Goal: Information Seeking & Learning: Learn about a topic

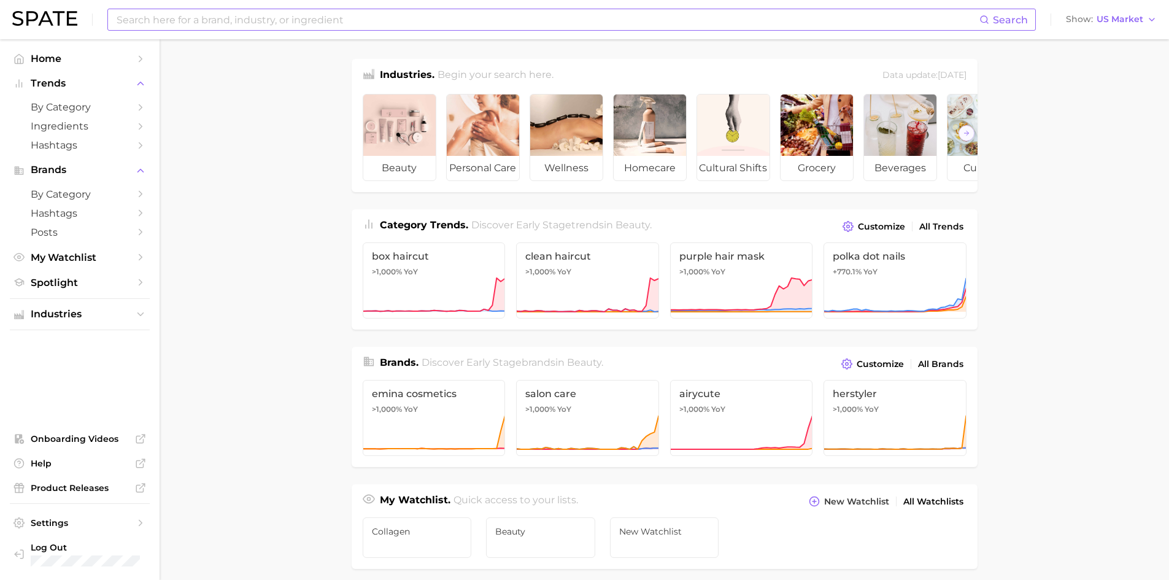
click at [189, 13] on input at bounding box center [547, 19] width 864 height 21
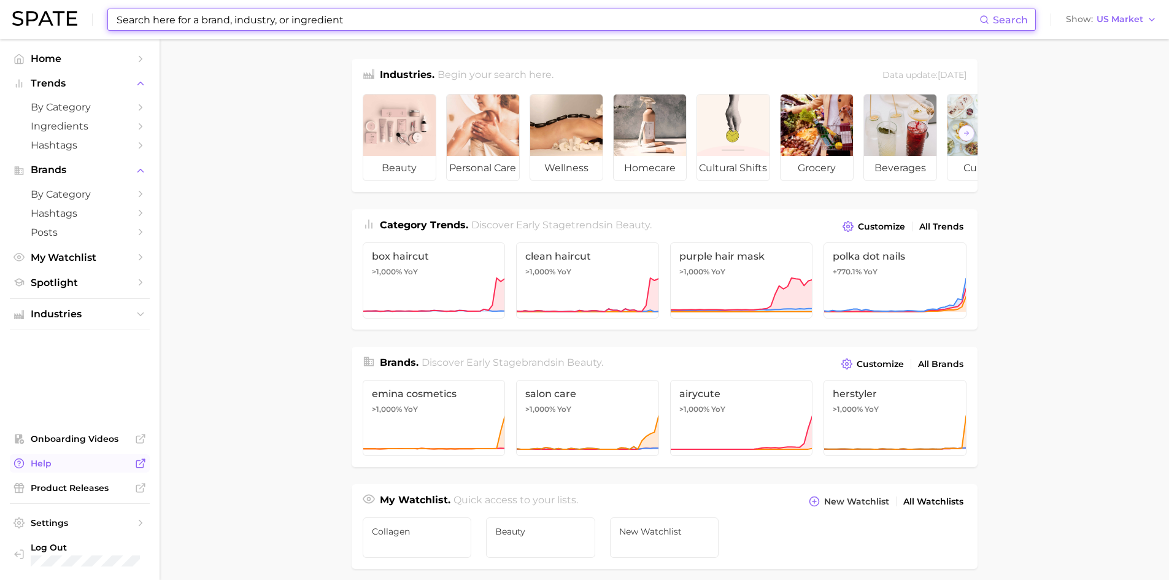
click at [60, 454] on link "Help" at bounding box center [80, 463] width 140 height 18
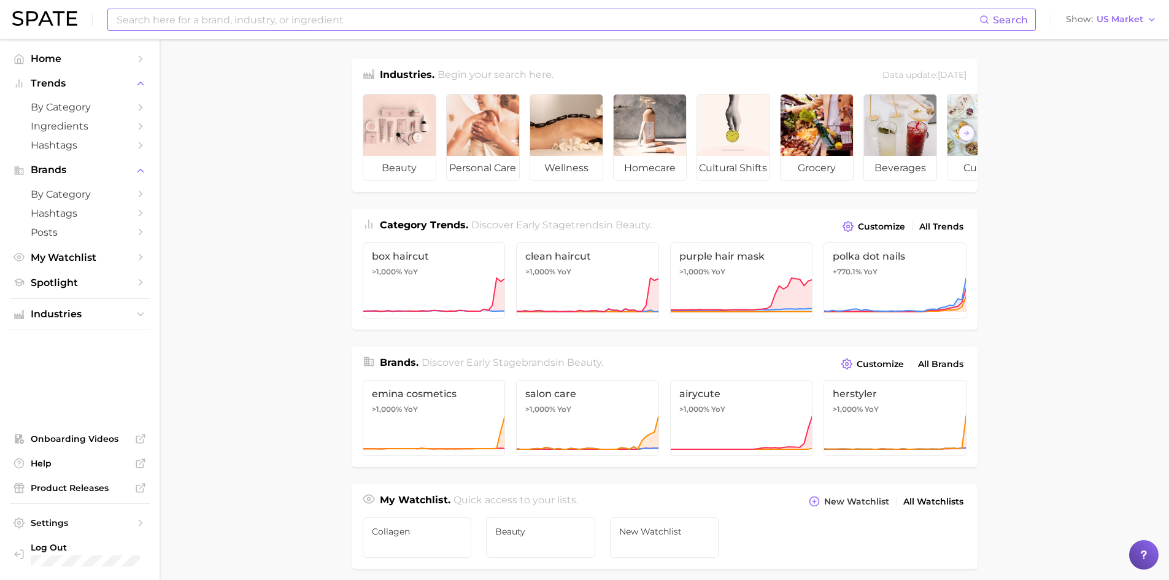
click at [425, 9] on input at bounding box center [547, 19] width 864 height 21
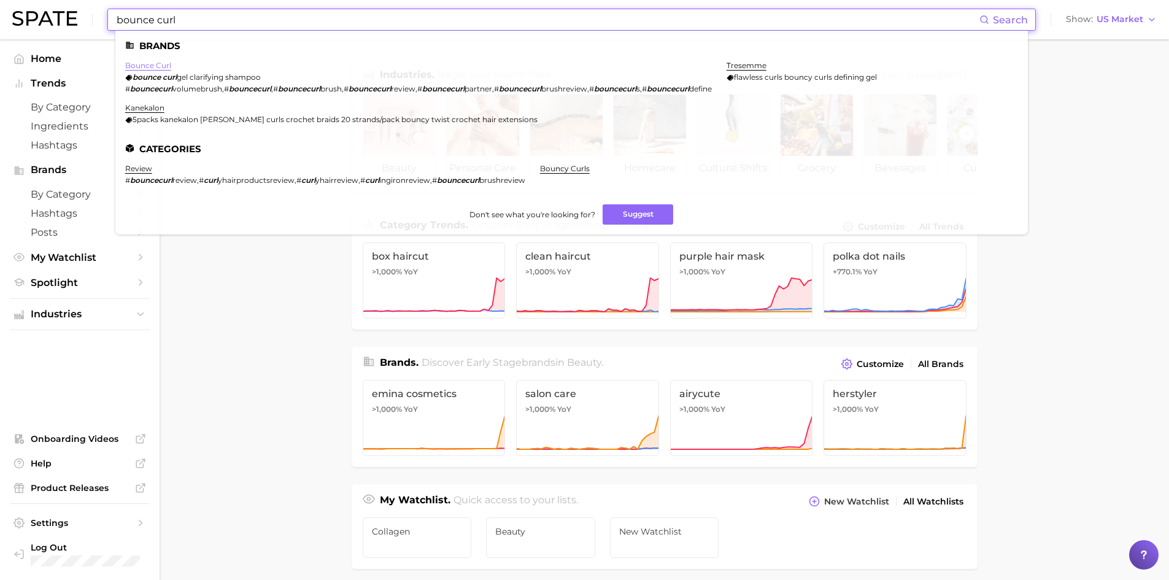
type input "bounce curl"
click at [144, 69] on link "bounce curl" at bounding box center [148, 65] width 46 height 9
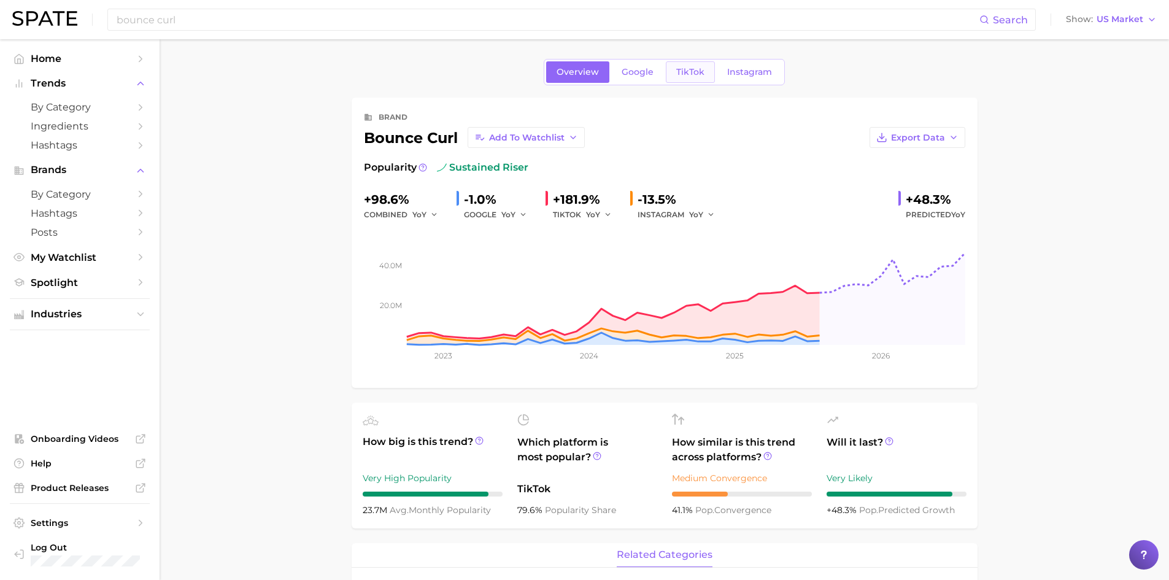
click at [689, 74] on span "TikTok" at bounding box center [690, 72] width 28 height 10
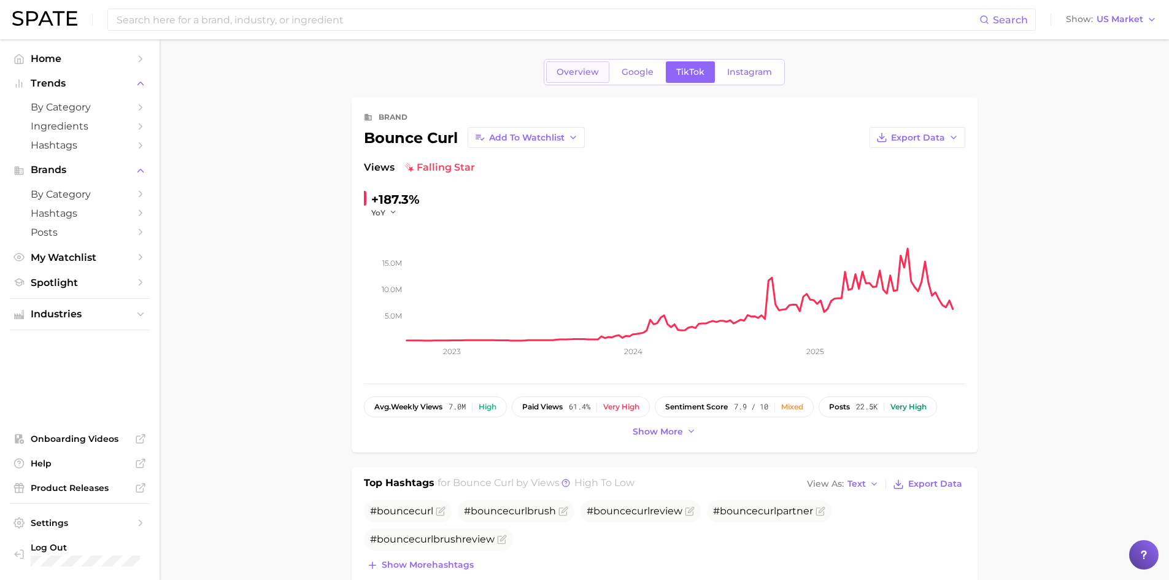
click at [589, 71] on span "Overview" at bounding box center [578, 72] width 42 height 10
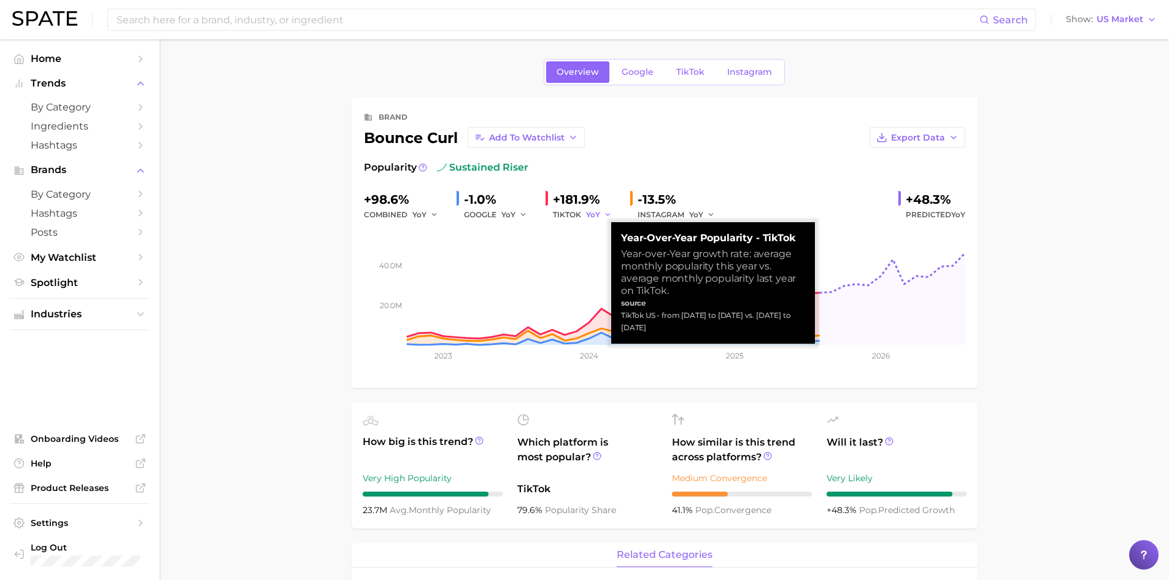
click at [593, 216] on span "YoY" at bounding box center [593, 214] width 14 height 10
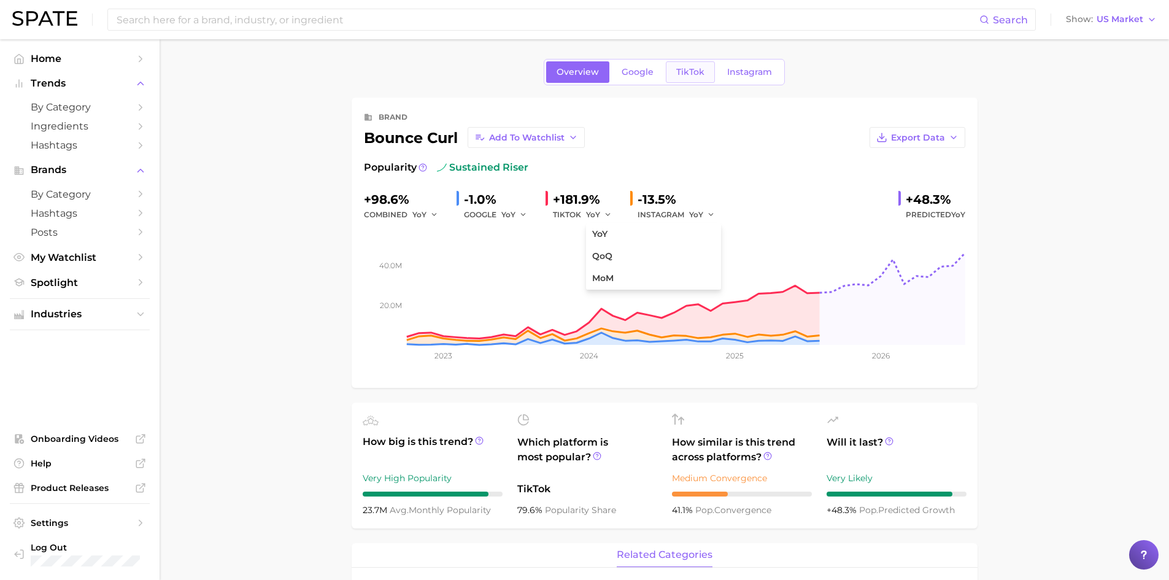
click at [677, 72] on span "TikTok" at bounding box center [690, 72] width 28 height 10
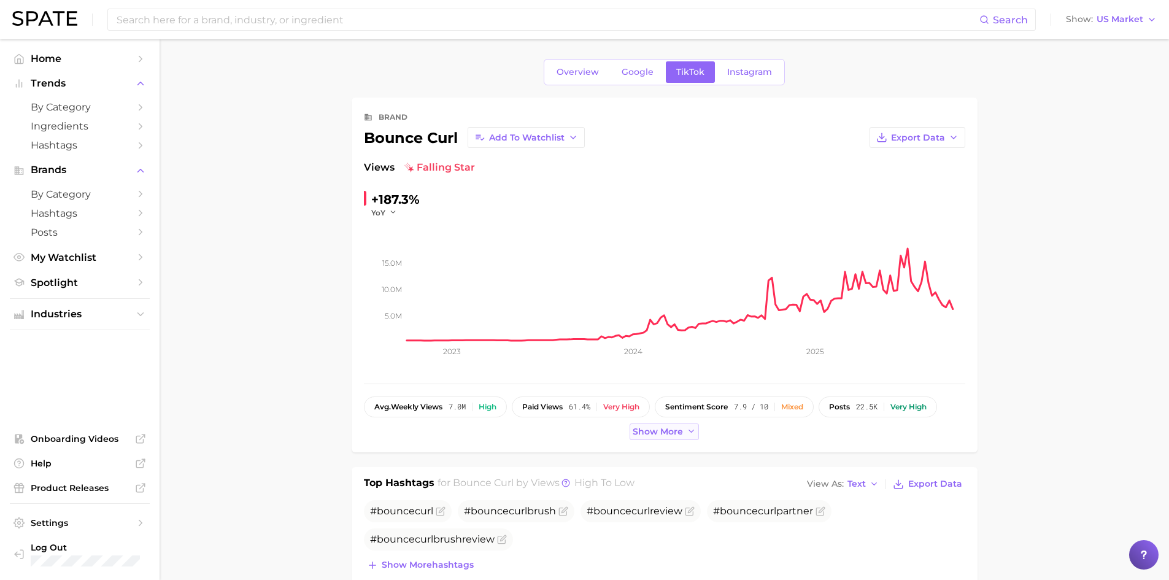
click at [644, 429] on span "Show more" at bounding box center [658, 431] width 50 height 10
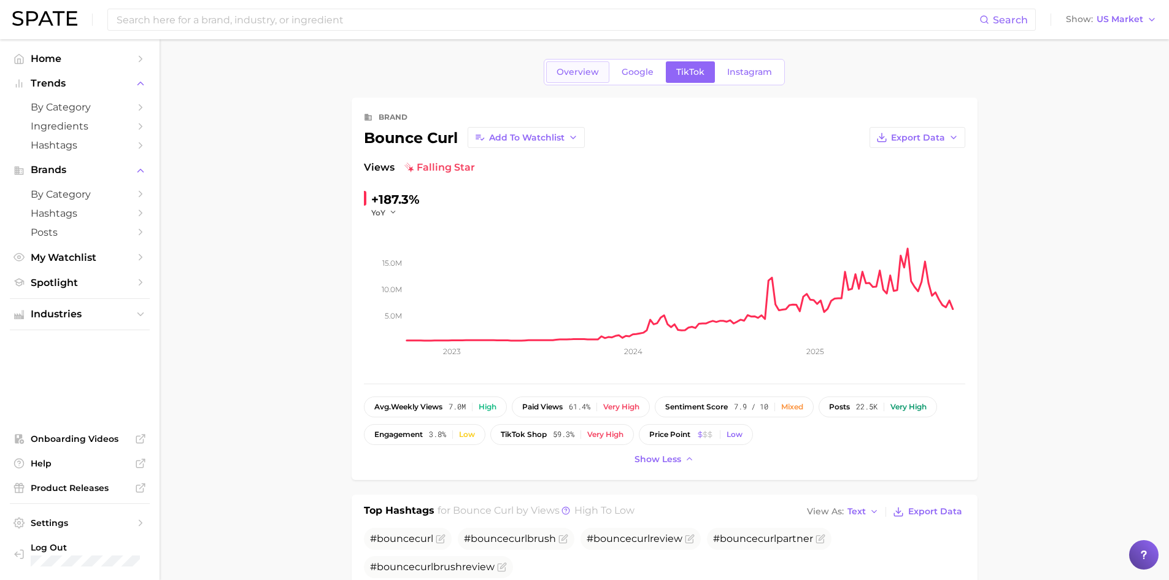
click at [558, 74] on span "Overview" at bounding box center [578, 72] width 42 height 10
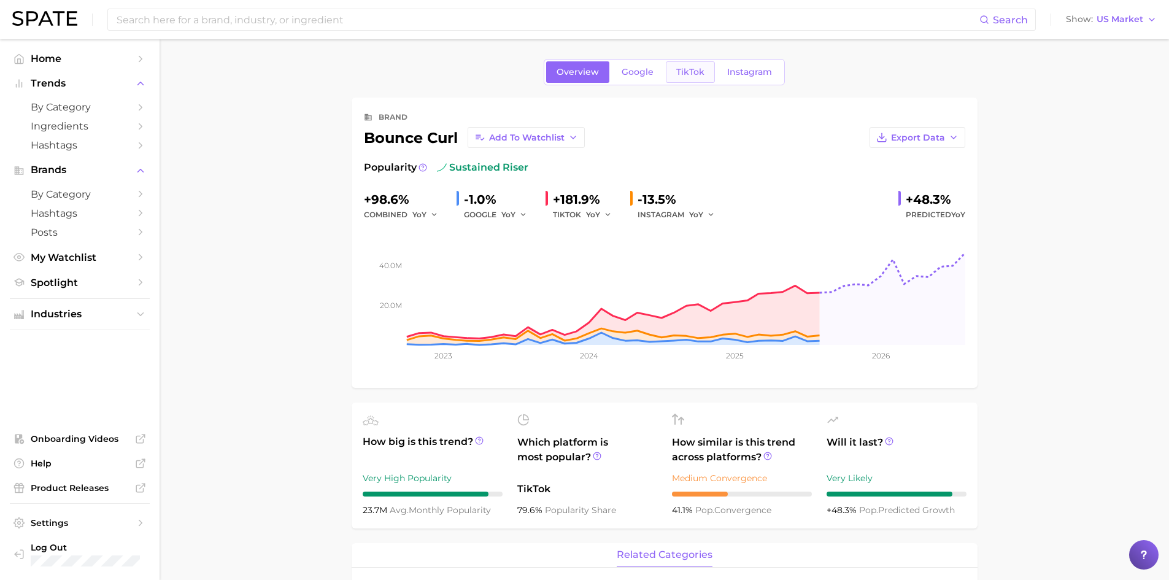
click at [697, 79] on link "TikTok" at bounding box center [690, 71] width 49 height 21
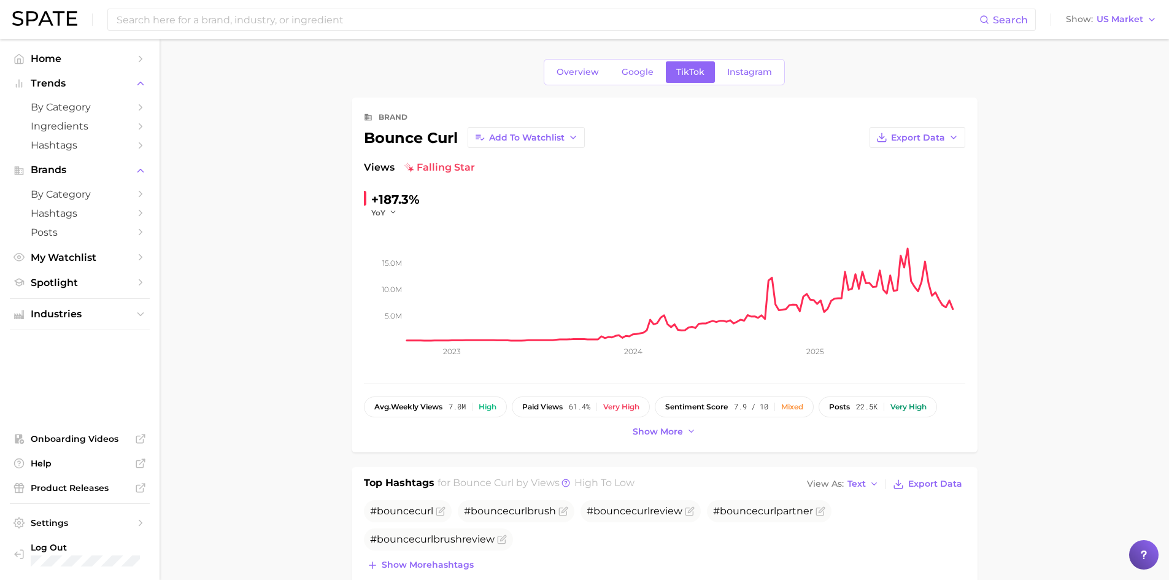
click at [578, 60] on div "Overview Google TikTok Instagram" at bounding box center [664, 72] width 241 height 26
click at [576, 64] on link "Overview" at bounding box center [577, 71] width 63 height 21
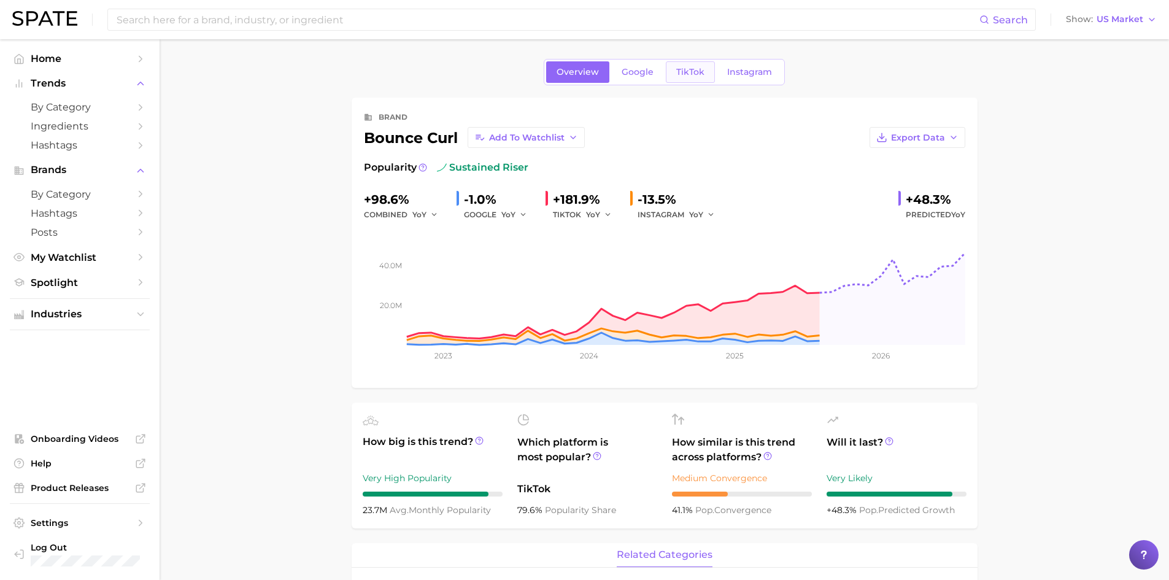
click at [689, 70] on span "TikTok" at bounding box center [690, 72] width 28 height 10
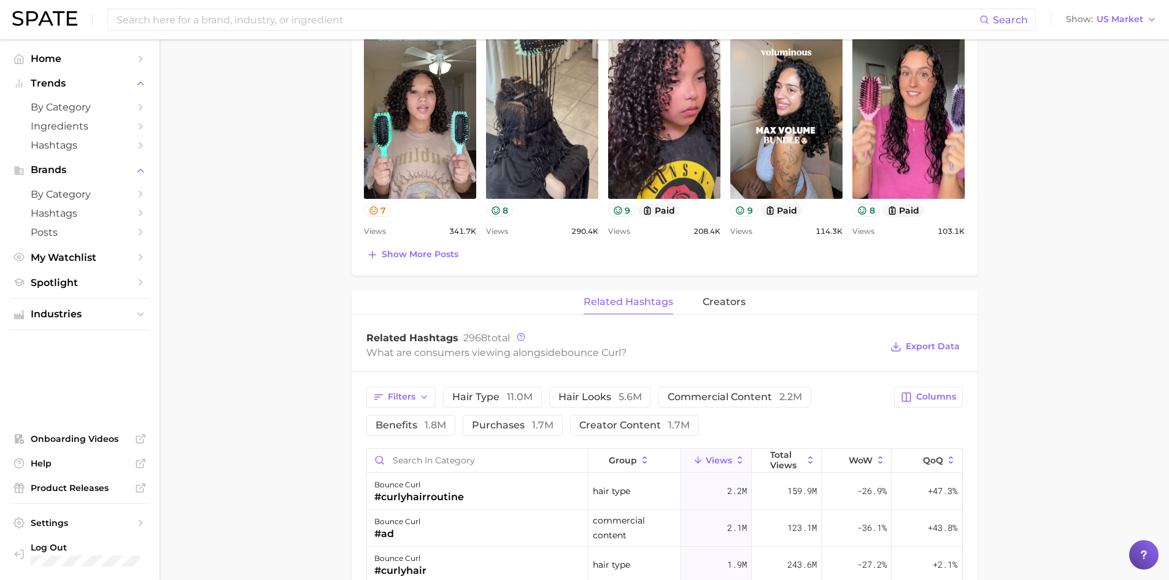
scroll to position [665, 0]
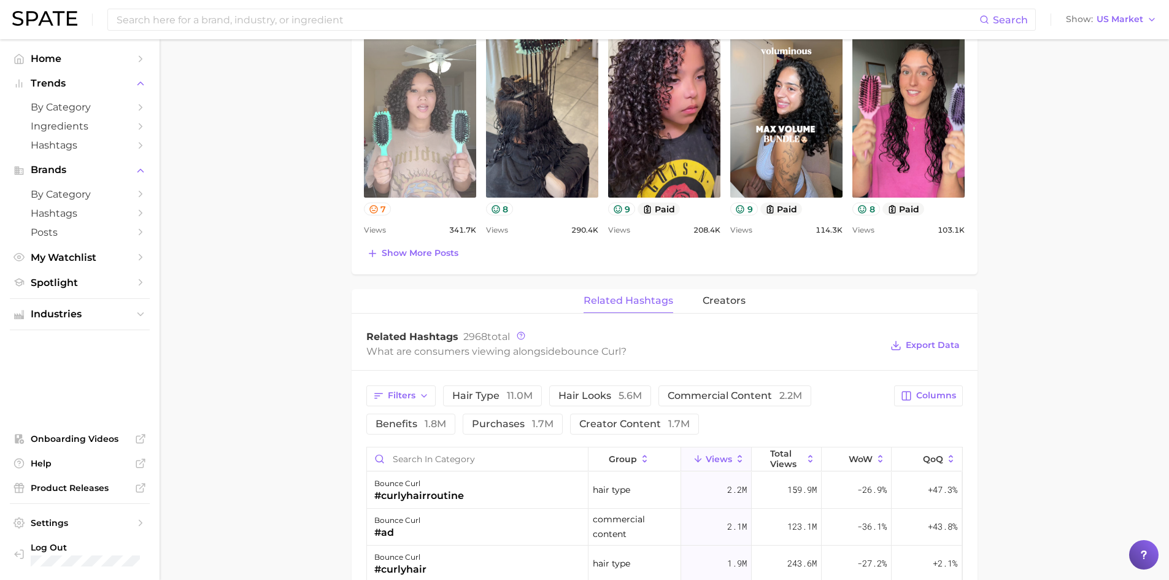
click at [426, 114] on link "view post on TikTok" at bounding box center [420, 97] width 112 height 199
